Goal: Transaction & Acquisition: Purchase product/service

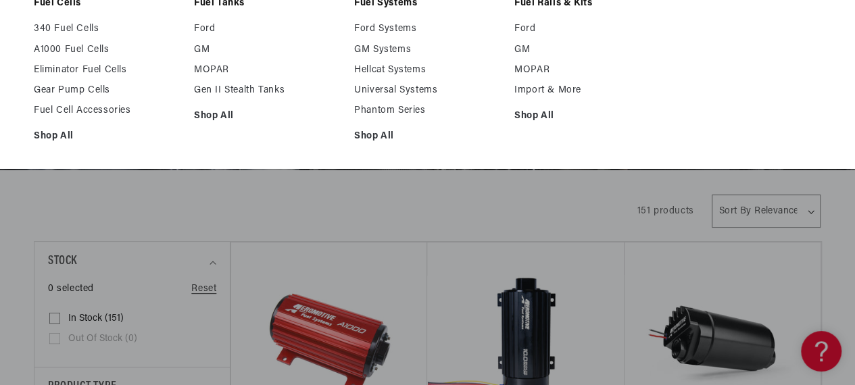
scroll to position [129, 0]
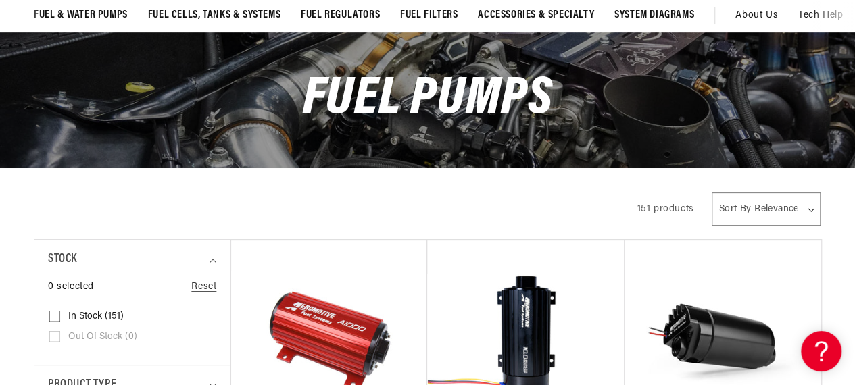
click at [305, 202] on div "All Products" at bounding box center [323, 208] width 579 height 38
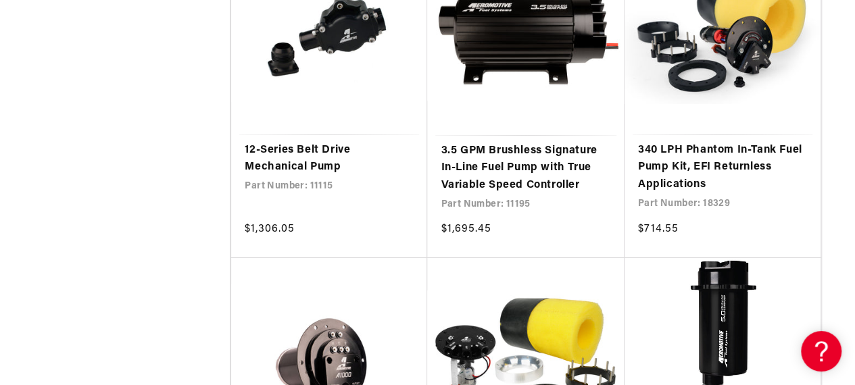
scroll to position [2368, 0]
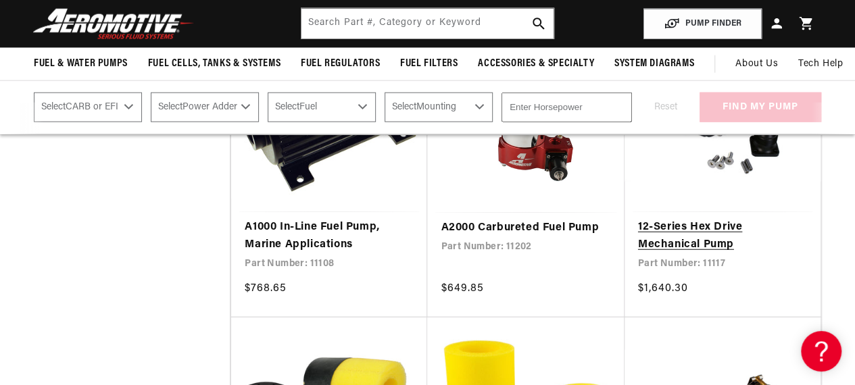
scroll to position [1501, 0]
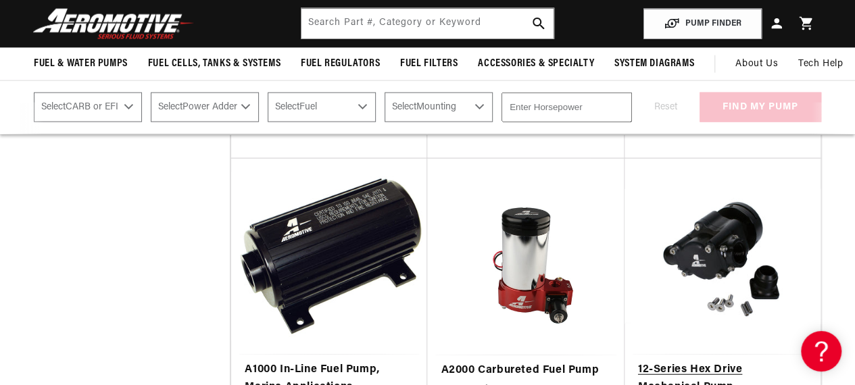
click at [710, 362] on link "12-Series Hex Drive Mechanical Pump" at bounding box center [722, 379] width 169 height 34
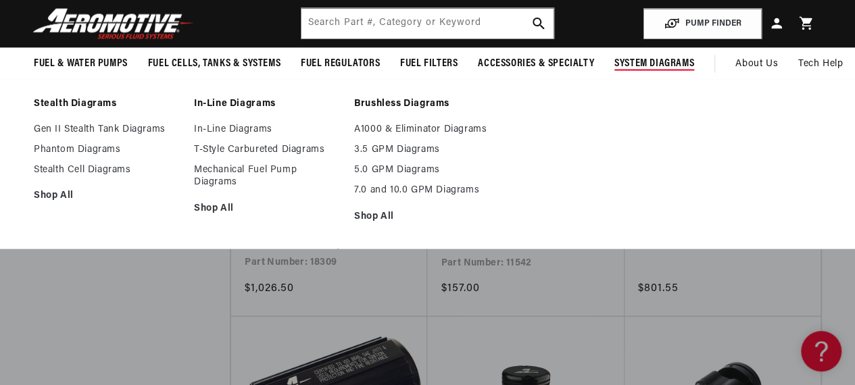
scroll to position [1342, 0]
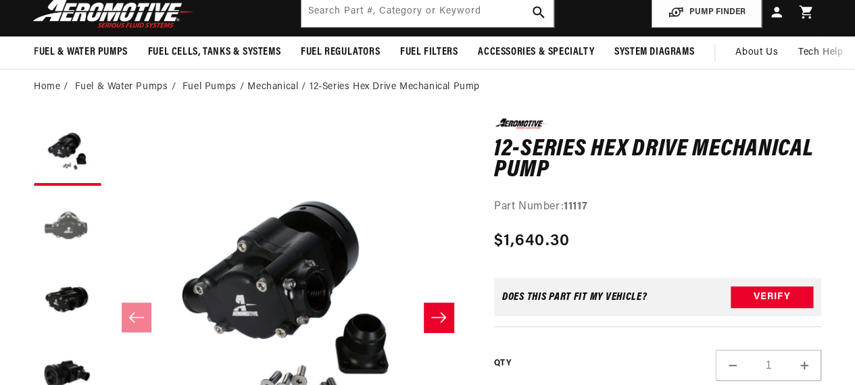
click at [59, 230] on button "Load image 2 in gallery view" at bounding box center [68, 227] width 68 height 68
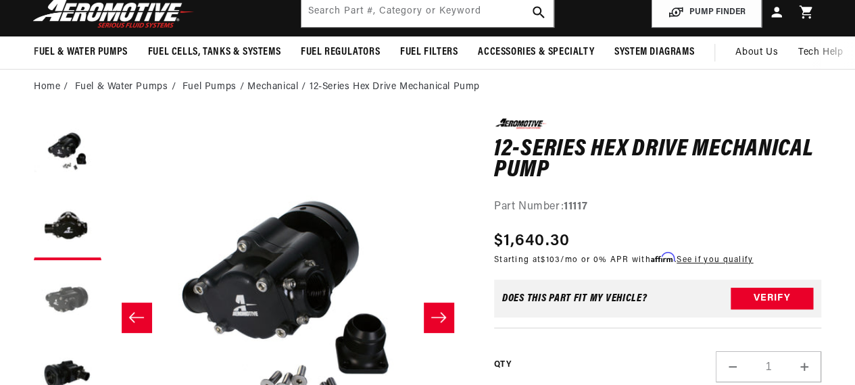
click at [72, 310] on button "Load image 3 in gallery view" at bounding box center [68, 301] width 68 height 68
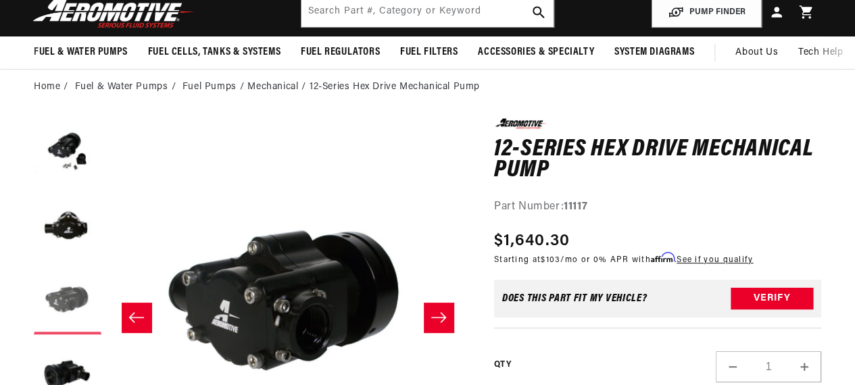
click at [72, 341] on button "Load image 4 in gallery view" at bounding box center [68, 375] width 68 height 68
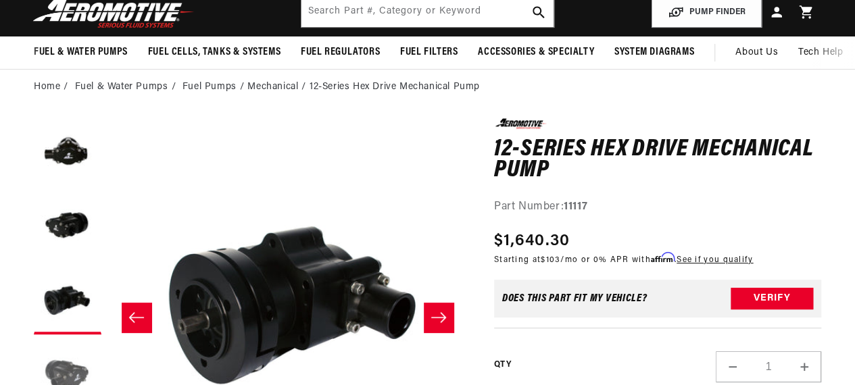
scroll to position [0, 1076]
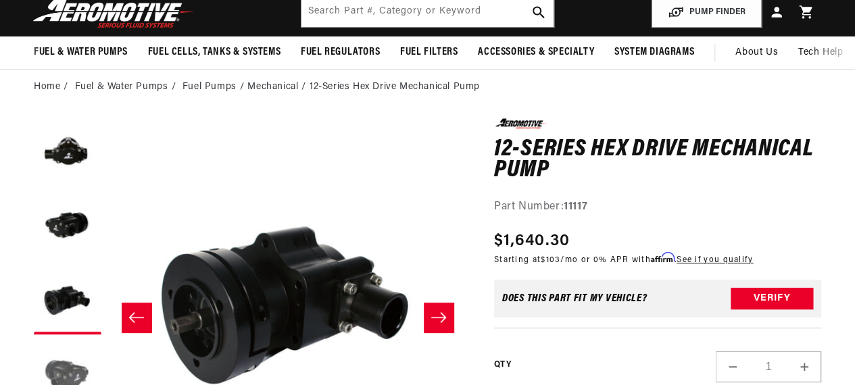
click at [80, 362] on button "Load image 5 in gallery view" at bounding box center [68, 375] width 68 height 68
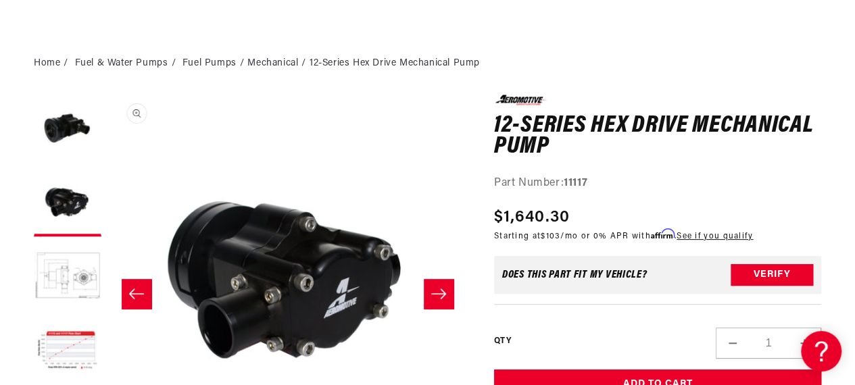
scroll to position [0, 0]
